Goal: Task Accomplishment & Management: Manage account settings

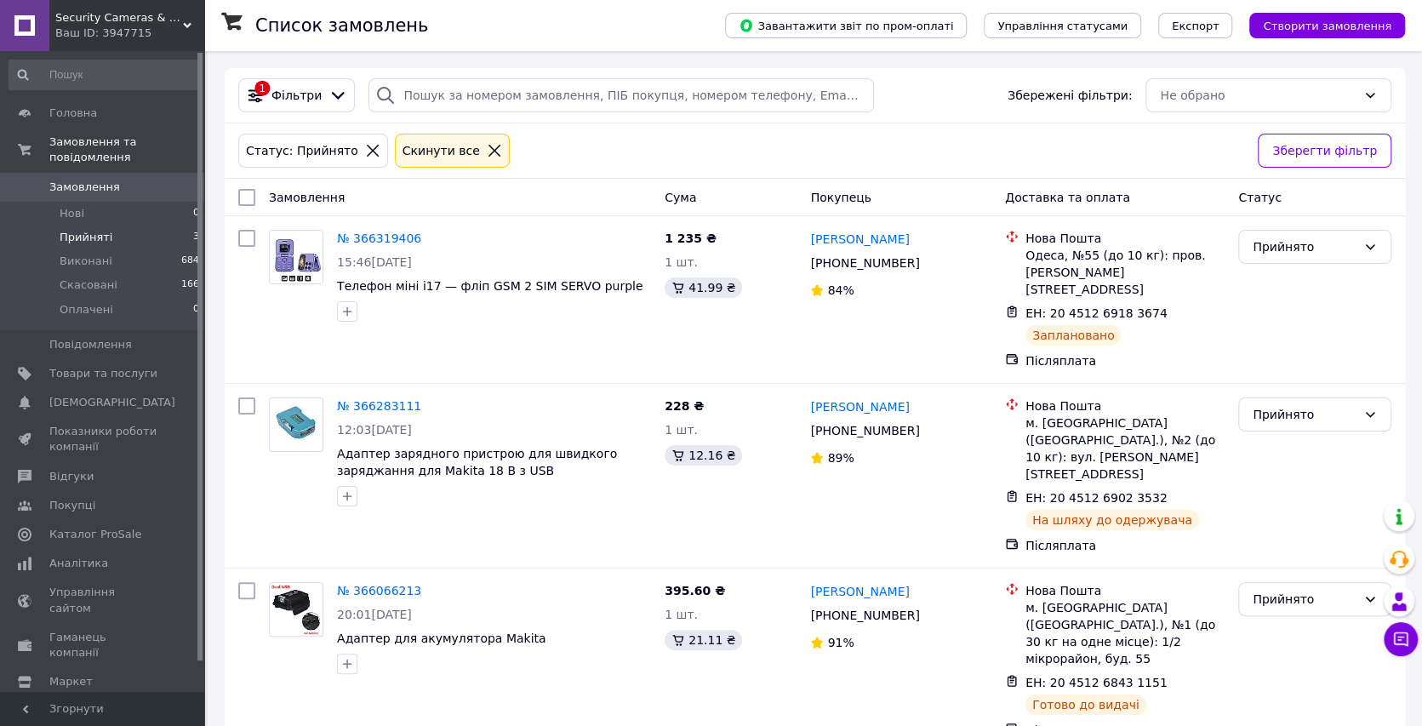
click at [136, 226] on li "Прийняті 3" at bounding box center [104, 238] width 209 height 24
click at [109, 395] on span "[DEMOGRAPHIC_DATA]" at bounding box center [112, 402] width 126 height 15
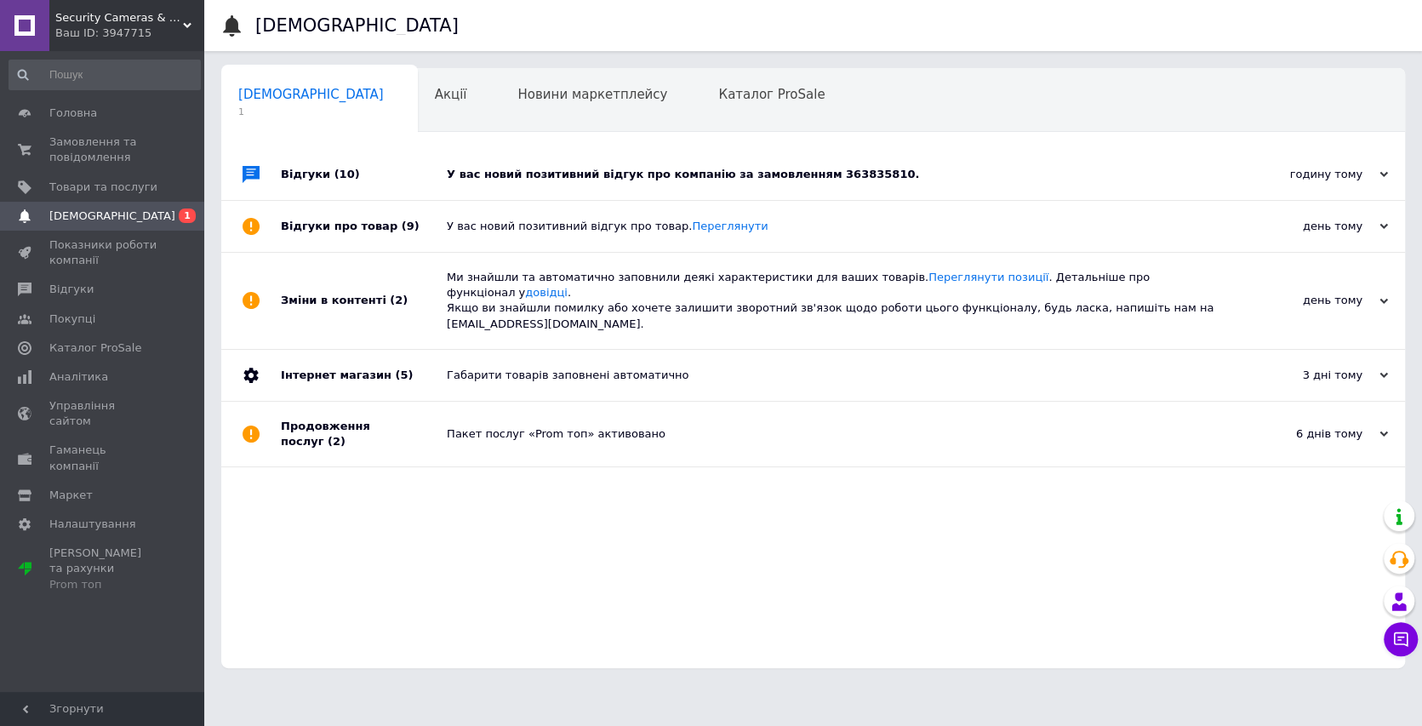
click at [724, 178] on div "У вас новий позитивний відгук про компанію за замовленням 363835810." at bounding box center [832, 174] width 771 height 15
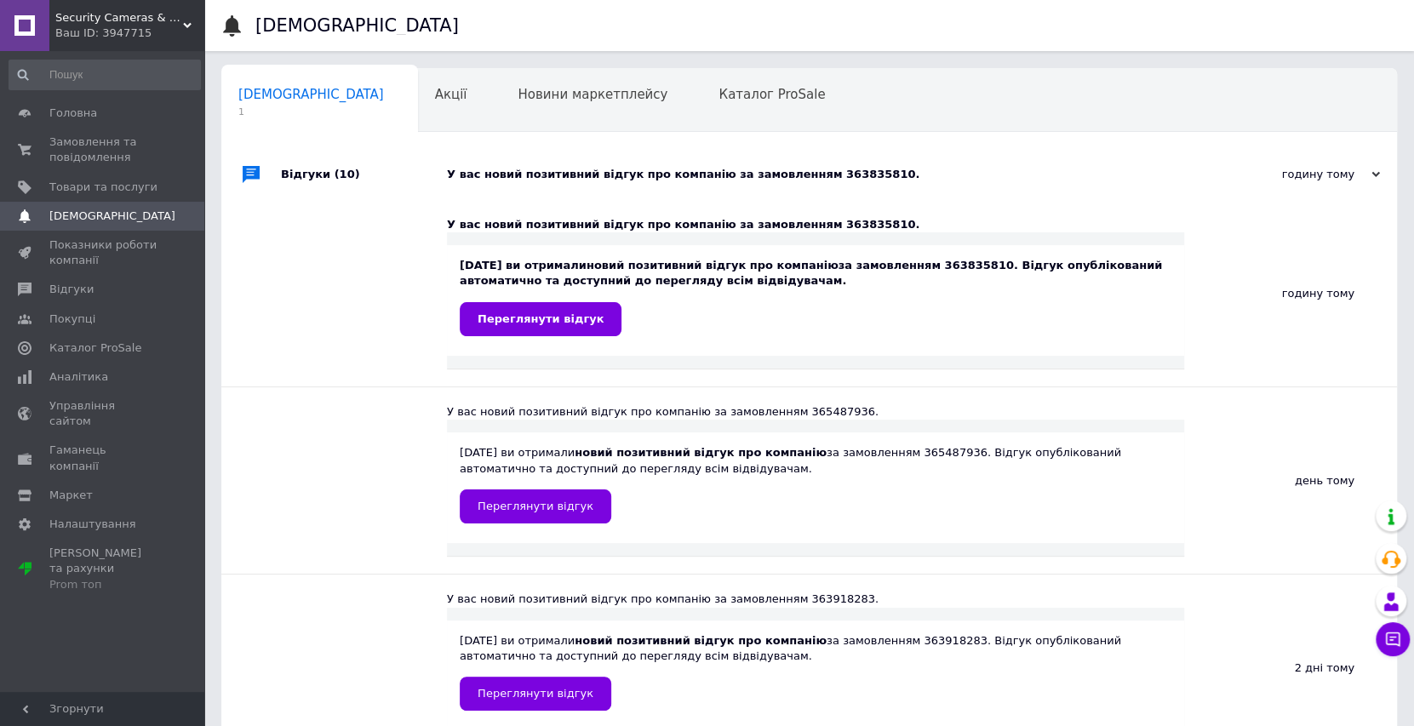
click at [552, 336] on div "12.10.2025 ви отримали новий позитивний відгук про компанію за замовленням 3638…" at bounding box center [815, 300] width 737 height 111
click at [553, 329] on link "Переглянути відгук" at bounding box center [541, 319] width 162 height 34
click at [76, 114] on span "Головна" at bounding box center [73, 113] width 48 height 15
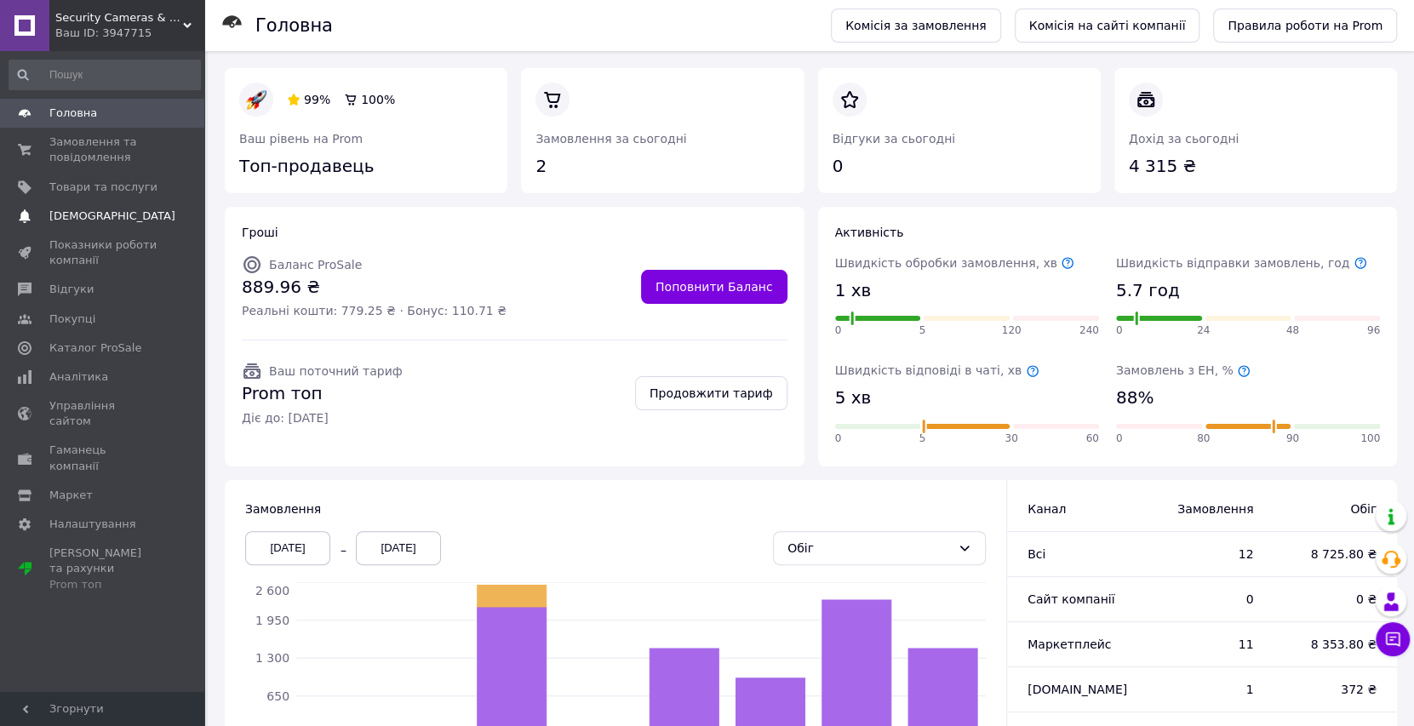
click at [100, 209] on span "[DEMOGRAPHIC_DATA]" at bounding box center [112, 216] width 126 height 15
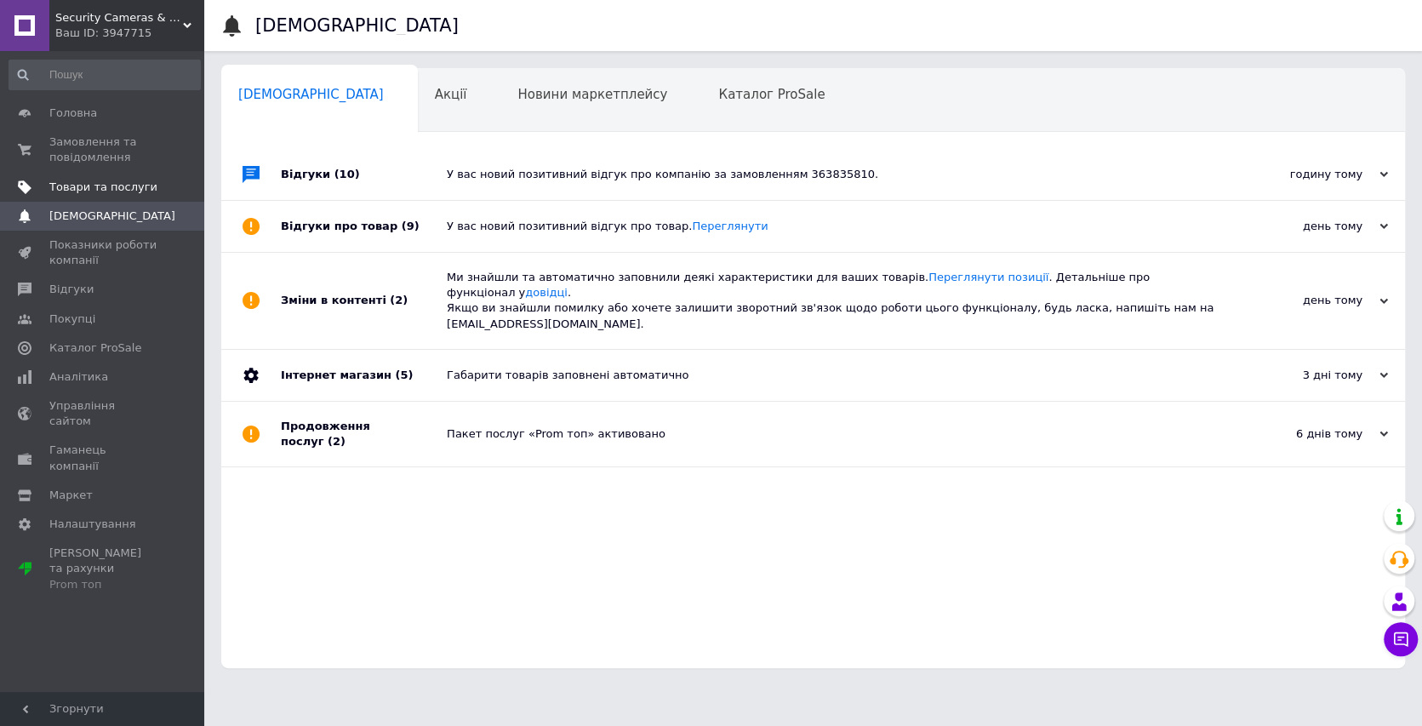
click at [117, 177] on link "Товари та послуги" at bounding box center [104, 187] width 209 height 29
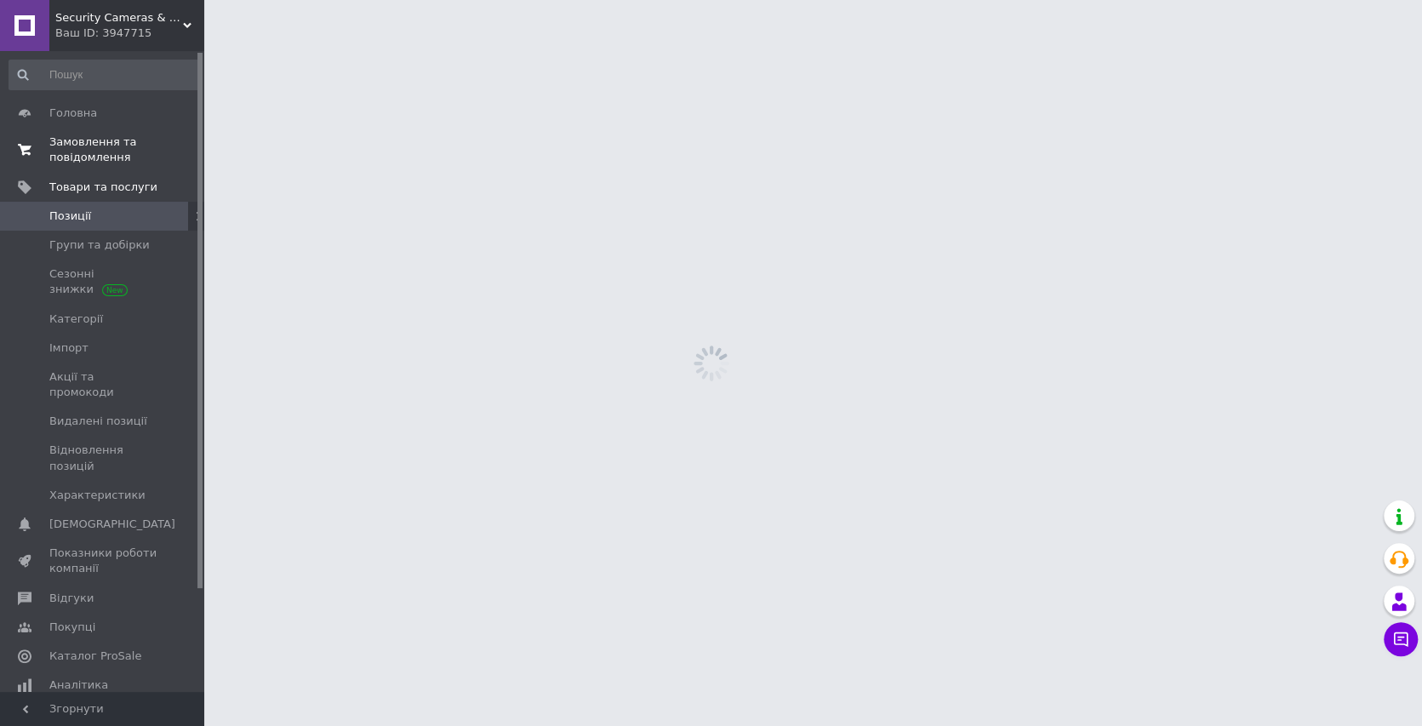
click at [111, 156] on span "Замовлення та повідомлення" at bounding box center [103, 149] width 108 height 31
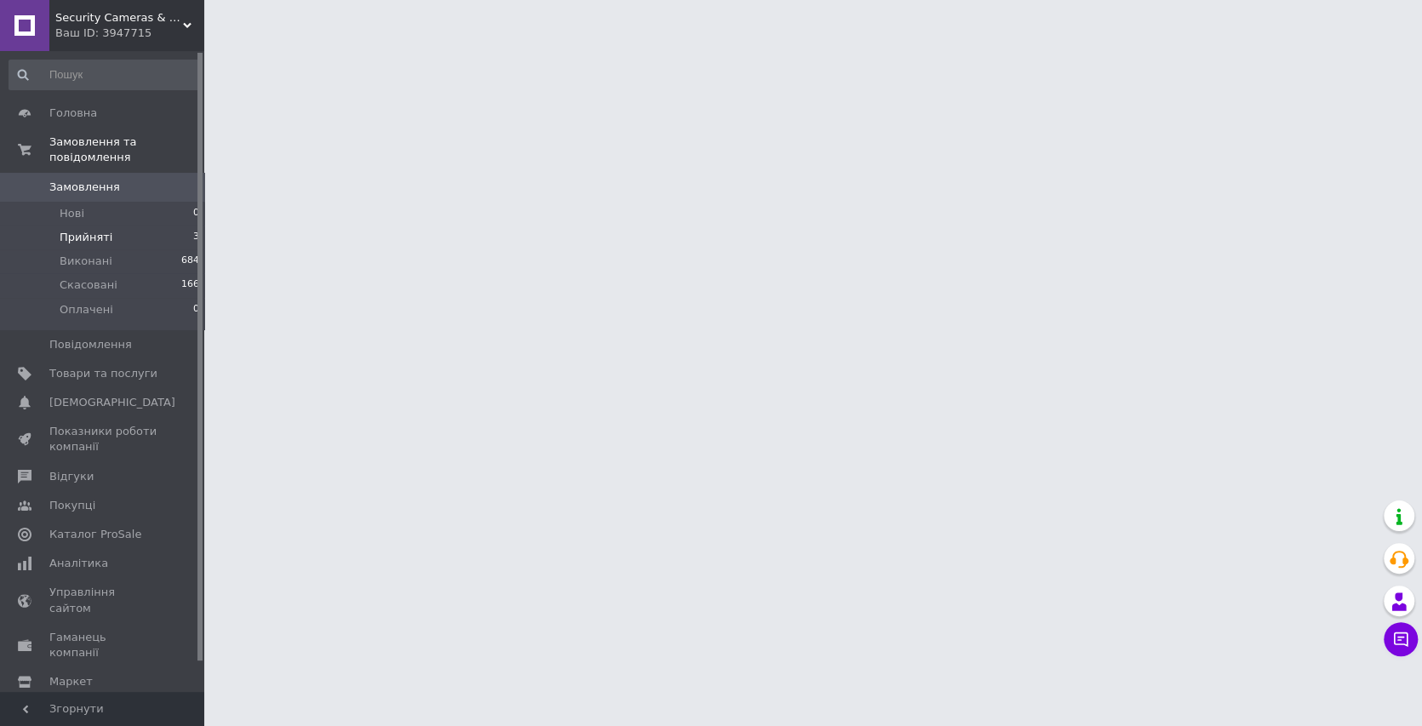
click at [87, 229] on li "Прийняті 3" at bounding box center [104, 238] width 209 height 24
click at [90, 469] on span "Відгуки" at bounding box center [103, 476] width 108 height 15
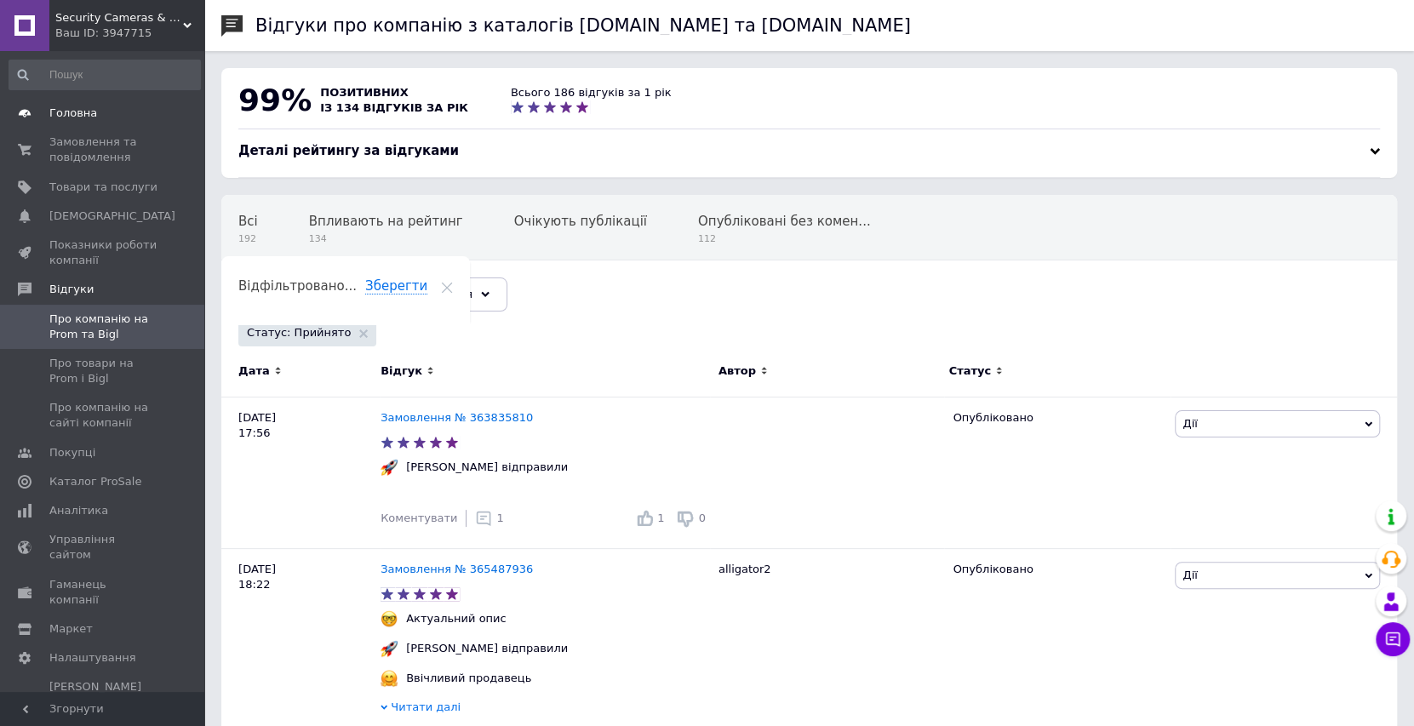
click at [83, 124] on link "Головна" at bounding box center [104, 113] width 209 height 29
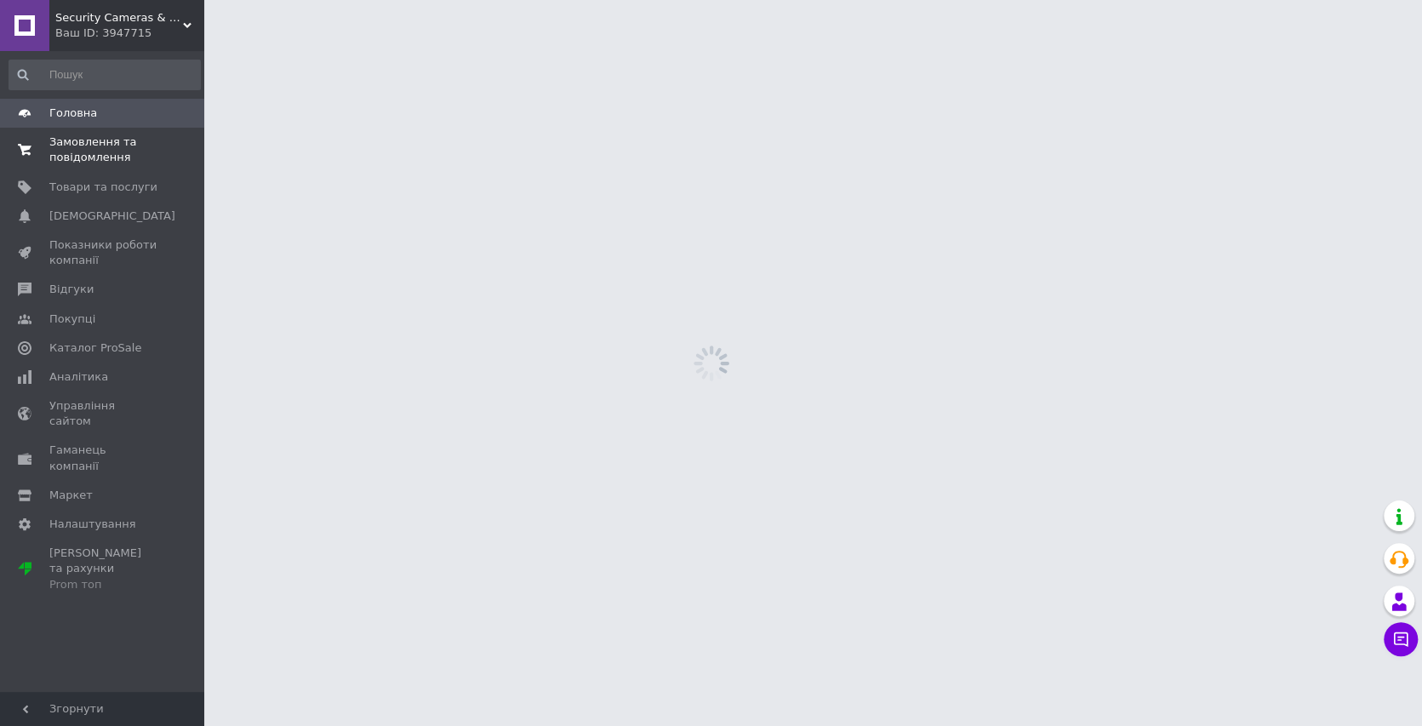
click at [90, 170] on link "Замовлення та повідомлення 0 0" at bounding box center [104, 150] width 209 height 44
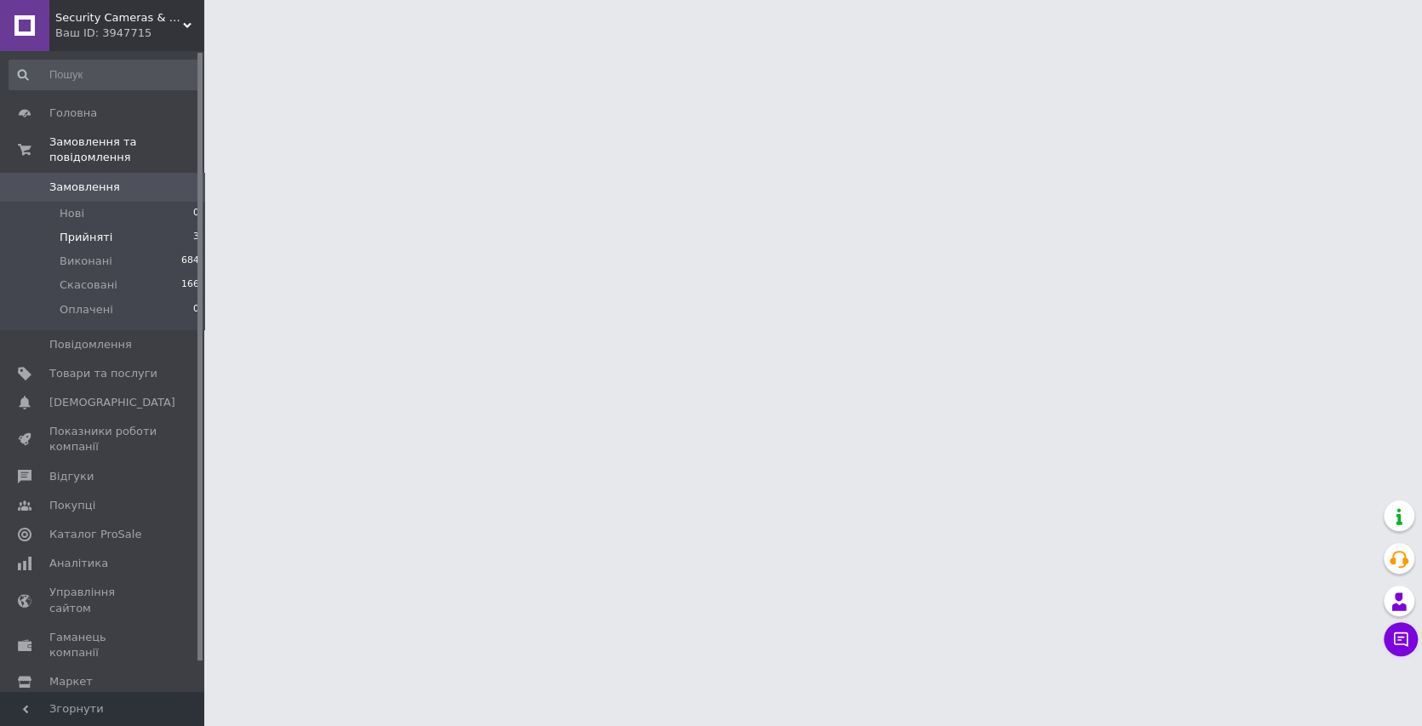
click at [78, 230] on span "Прийняті" at bounding box center [86, 237] width 53 height 15
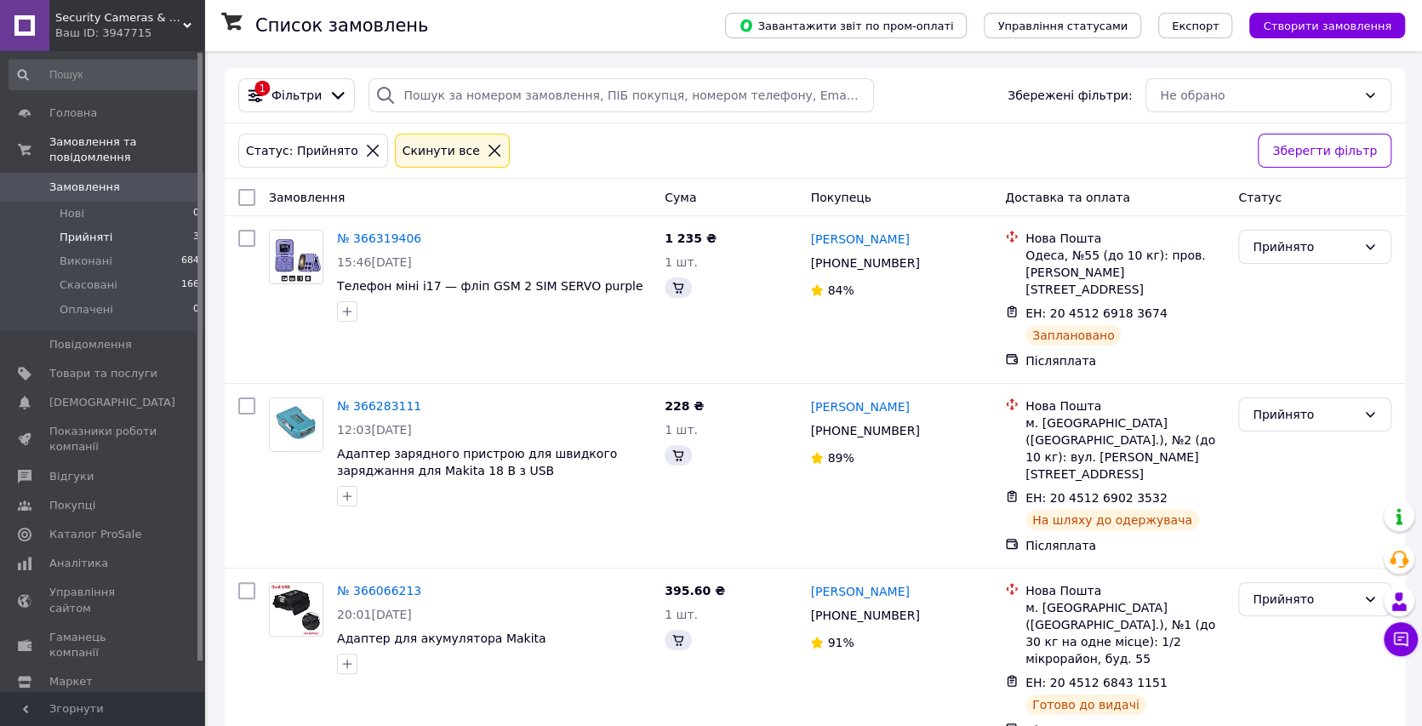
click at [112, 226] on li "Прийняті 3" at bounding box center [104, 238] width 209 height 24
